Goal: Information Seeking & Learning: Learn about a topic

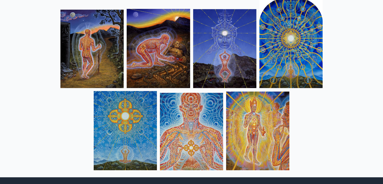
scroll to position [525, 0]
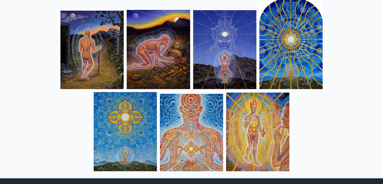
click at [215, 58] on img at bounding box center [224, 49] width 63 height 79
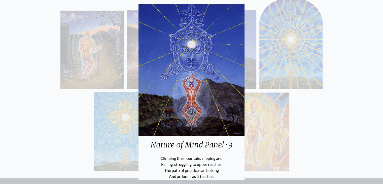
click at [328, 85] on div "Nature of Mind Panel · 3 Climbing the mountain, slipping and Falling, strugglin…" at bounding box center [191, 92] width 383 height 184
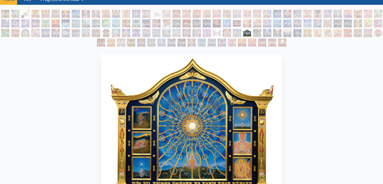
scroll to position [0, 0]
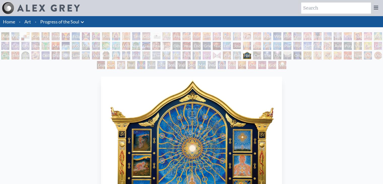
click at [127, 43] on div "Vajra Horse" at bounding box center [126, 46] width 8 height 8
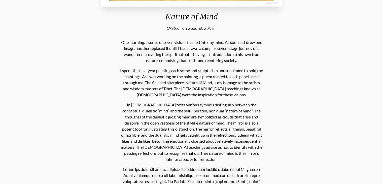
scroll to position [222, 0]
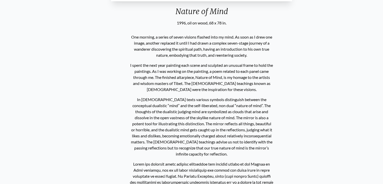
click at [227, 82] on p "I spent the next year painting each scene and sculpted an unusual frame to hold…" at bounding box center [201, 77] width 143 height 34
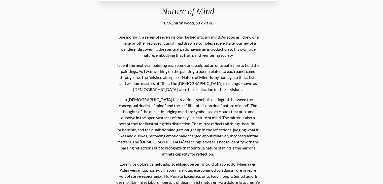
click at [251, 84] on p "I spent the next year painting each scene and sculpted an unusual frame to hold…" at bounding box center [187, 77] width 143 height 34
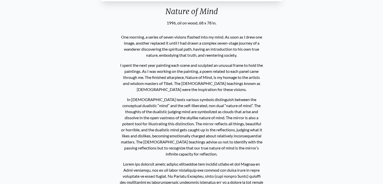
click at [224, 83] on p "I spent the next year painting each scene and sculpted an unusual frame to hold…" at bounding box center [191, 77] width 143 height 34
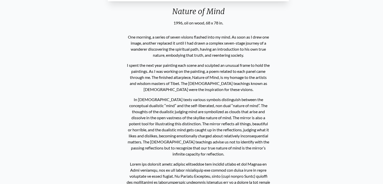
click at [126, 114] on div "One morning, a series of seven visions flashed into my mind. As soon as I drew …" at bounding box center [198, 143] width 147 height 234
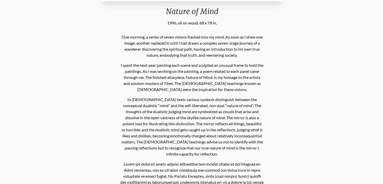
click at [149, 123] on div "One morning, a series of seven visions flashed into my mind. As soon as I drew …" at bounding box center [191, 143] width 147 height 234
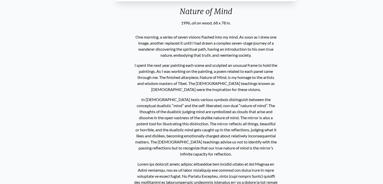
click at [139, 72] on div "One morning, a series of seven visions flashed into my mind. As soon as I drew …" at bounding box center [205, 143] width 147 height 234
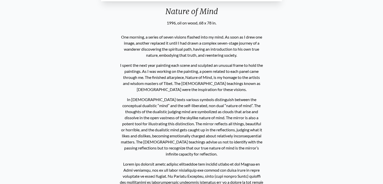
click at [124, 38] on p "One morning, a series of seven visions flashed into my mind. As soon as I drew …" at bounding box center [191, 46] width 143 height 28
click at [170, 145] on div "One morning, a series of seven visions flashed into my mind. As soon as I drew …" at bounding box center [191, 143] width 147 height 234
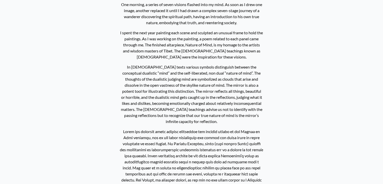
scroll to position [250, 0]
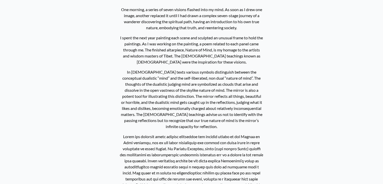
click at [146, 61] on div "One morning, a series of seven visions flashed into my mind. As soon as I drew …" at bounding box center [191, 115] width 147 height 234
click at [155, 87] on div "One morning, a series of seven visions flashed into my mind. As soon as I drew …" at bounding box center [191, 115] width 147 height 234
click at [155, 132] on div "One morning, a series of seven visions flashed into my mind. As soon as I drew …" at bounding box center [191, 115] width 147 height 234
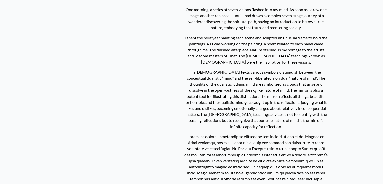
click at [206, 124] on p "In [DEMOGRAPHIC_DATA] texts various symbols distinguish between the conceptual …" at bounding box center [255, 99] width 143 height 64
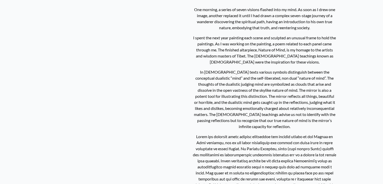
click at [201, 167] on div "One morning, a series of seven visions flashed into my mind. As soon as I drew …" at bounding box center [264, 115] width 147 height 234
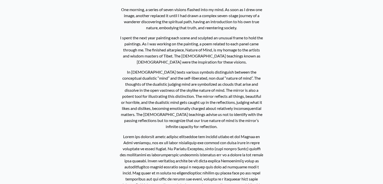
click at [224, 181] on div "One morning, a series of seven visions flashed into my mind. As soon as I drew …" at bounding box center [191, 115] width 147 height 234
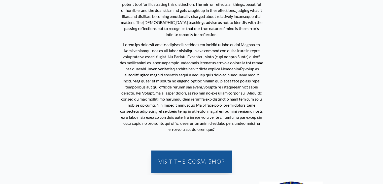
scroll to position [350, 0]
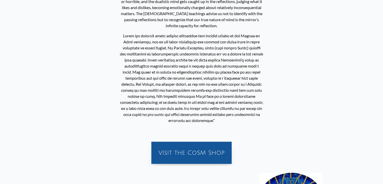
click at [151, 52] on p "101 / 133" at bounding box center [191, 78] width 143 height 95
